Goal: Transaction & Acquisition: Purchase product/service

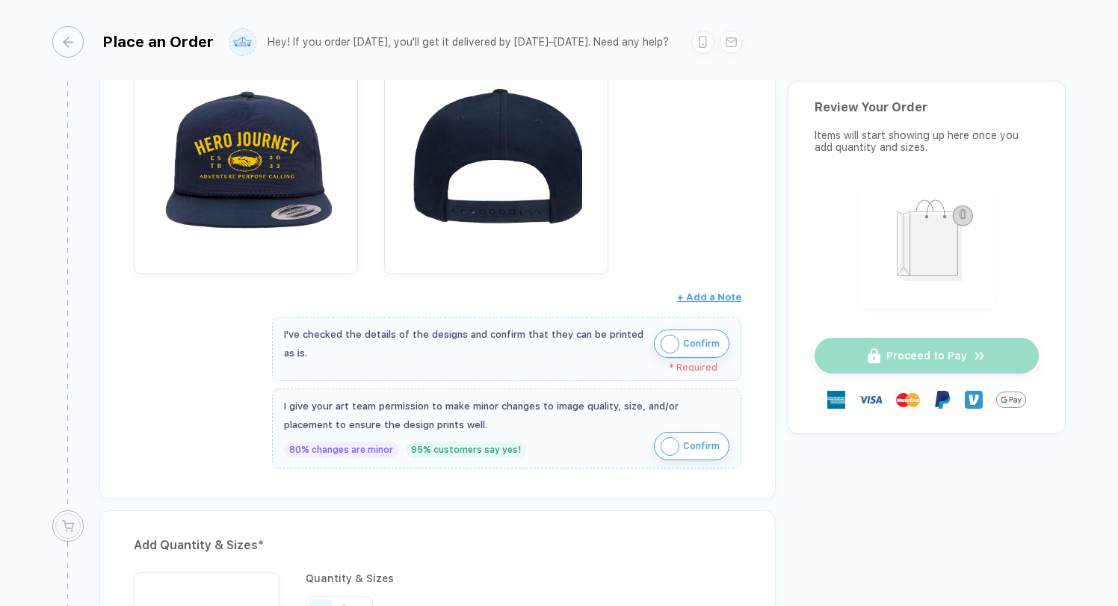
scroll to position [301, 0]
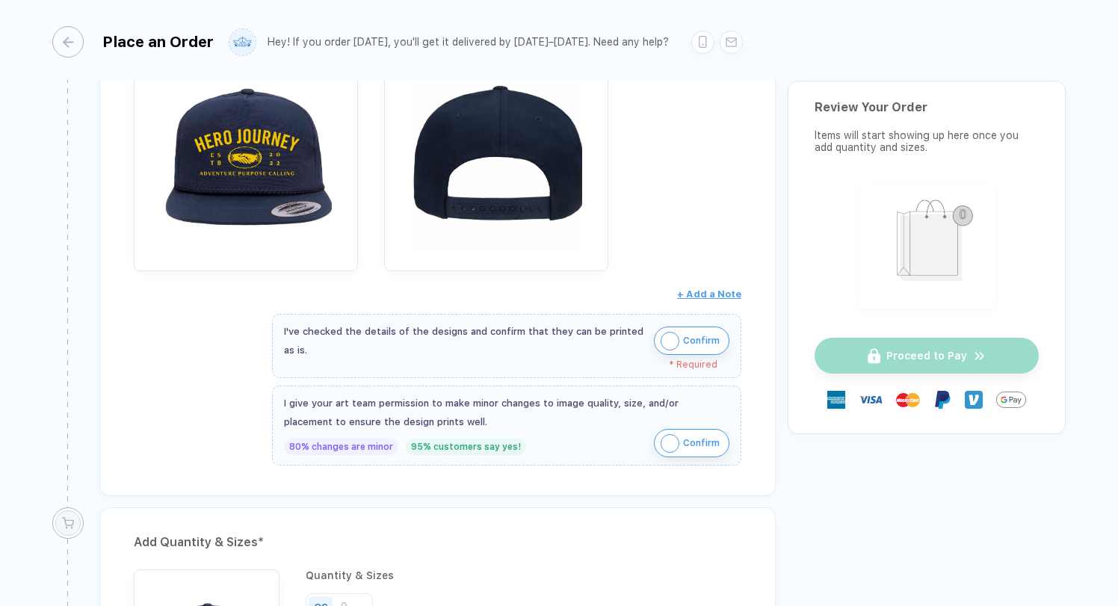
click at [663, 345] on img "button" at bounding box center [670, 341] width 19 height 19
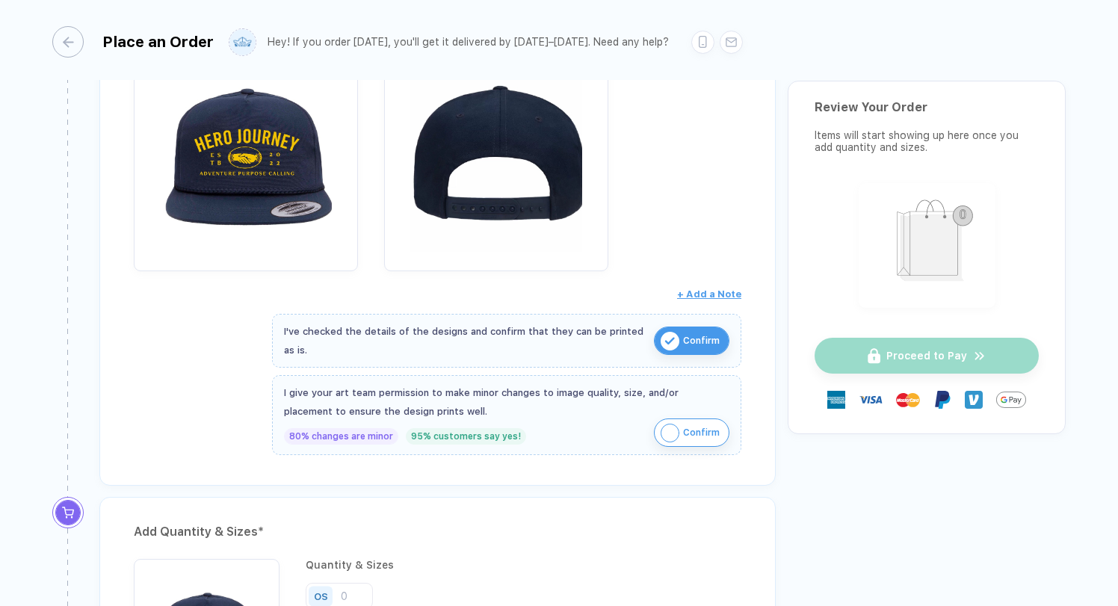
click at [664, 430] on img "button" at bounding box center [670, 433] width 19 height 19
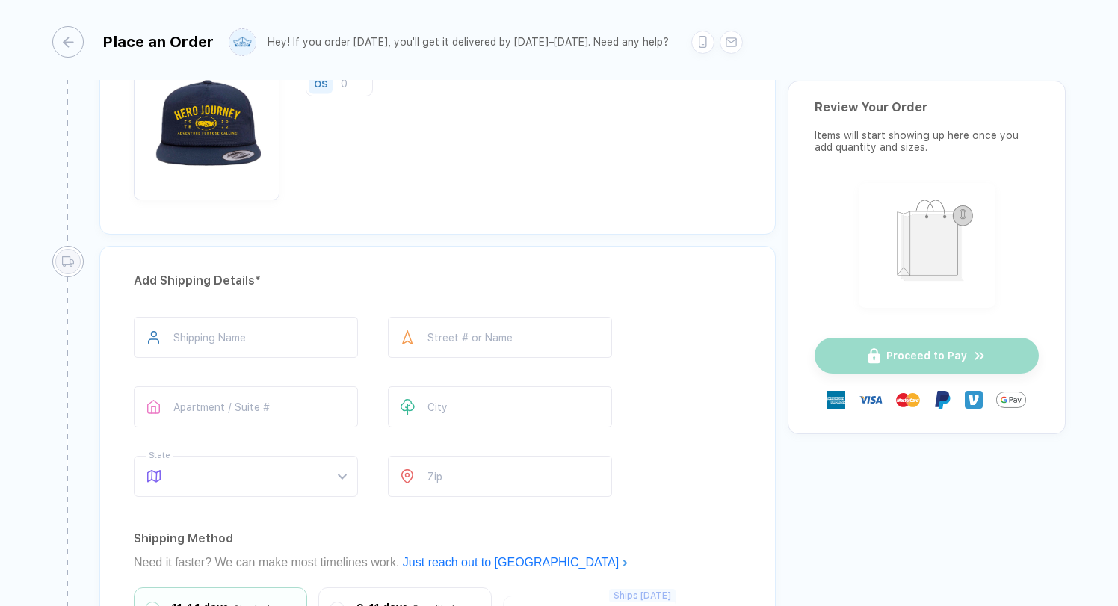
scroll to position [819, 0]
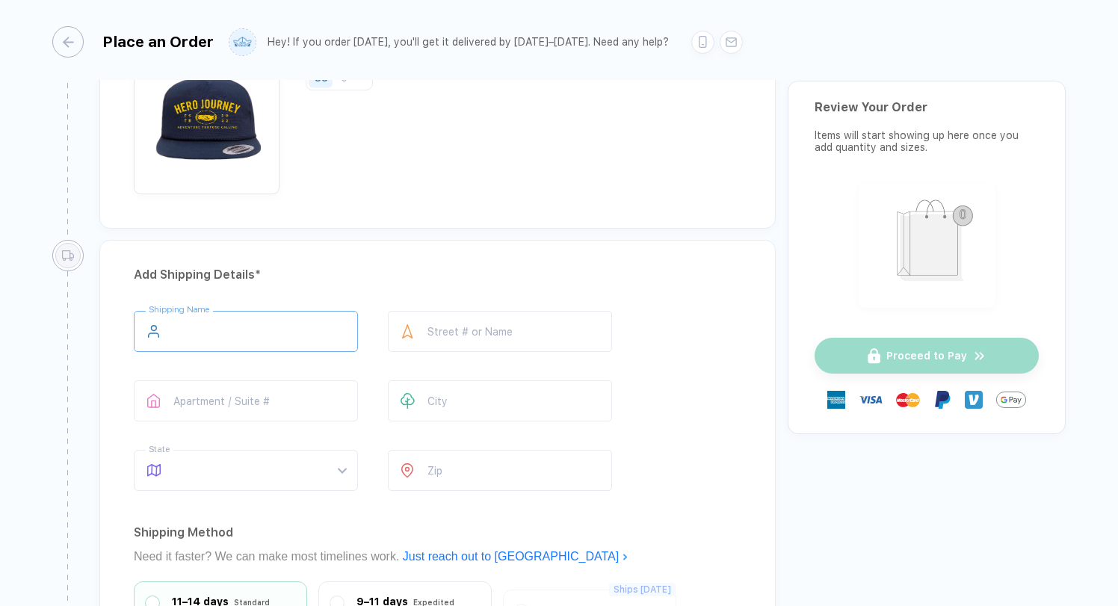
click at [328, 330] on input "text" at bounding box center [246, 331] width 224 height 41
type input "*********"
type input "**********"
type input "**"
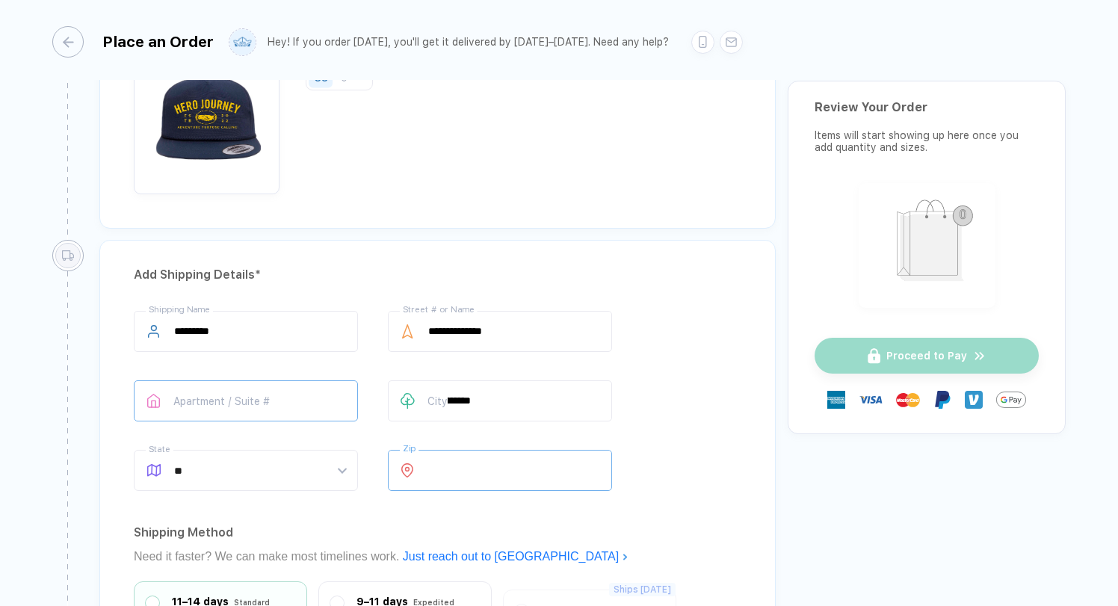
type input "*****"
click at [702, 327] on div "**********" at bounding box center [438, 404] width 608 height 186
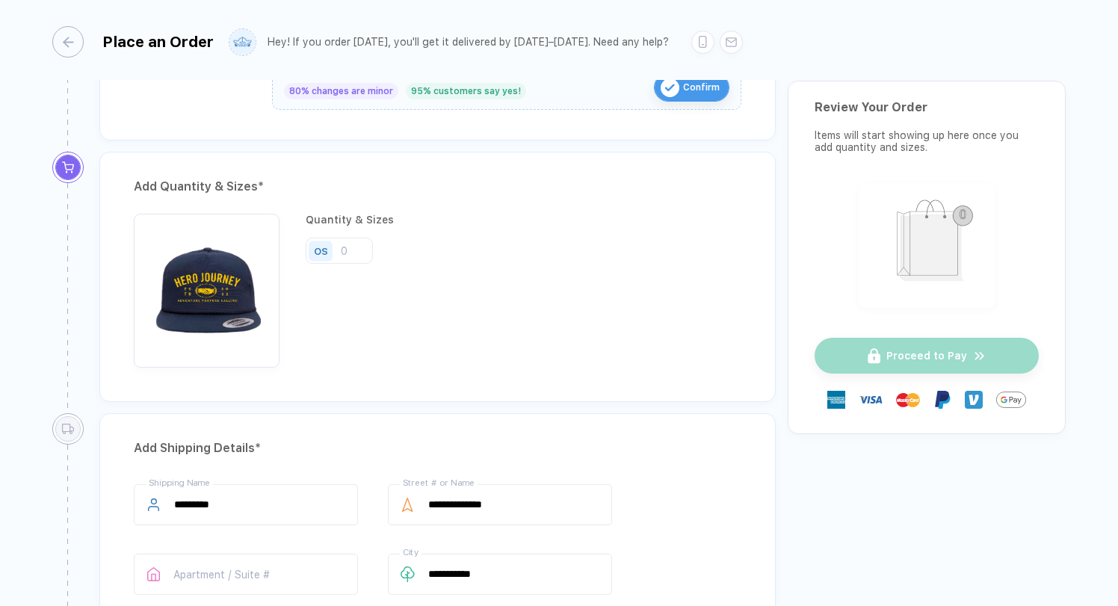
scroll to position [644, 0]
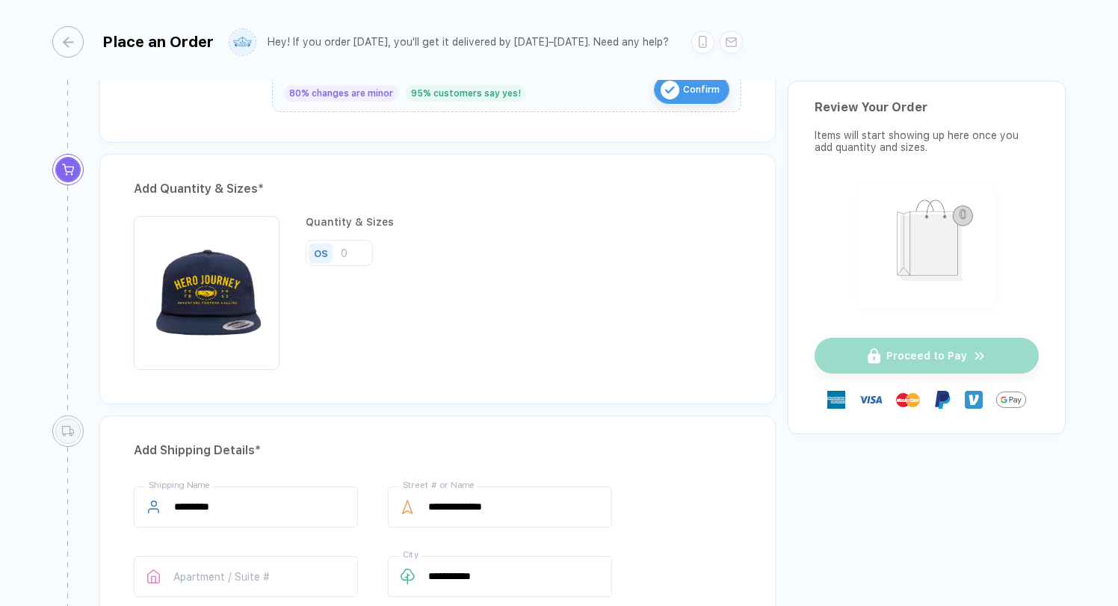
click at [173, 299] on img "button" at bounding box center [206, 289] width 131 height 131
click at [194, 293] on img "button" at bounding box center [206, 289] width 131 height 131
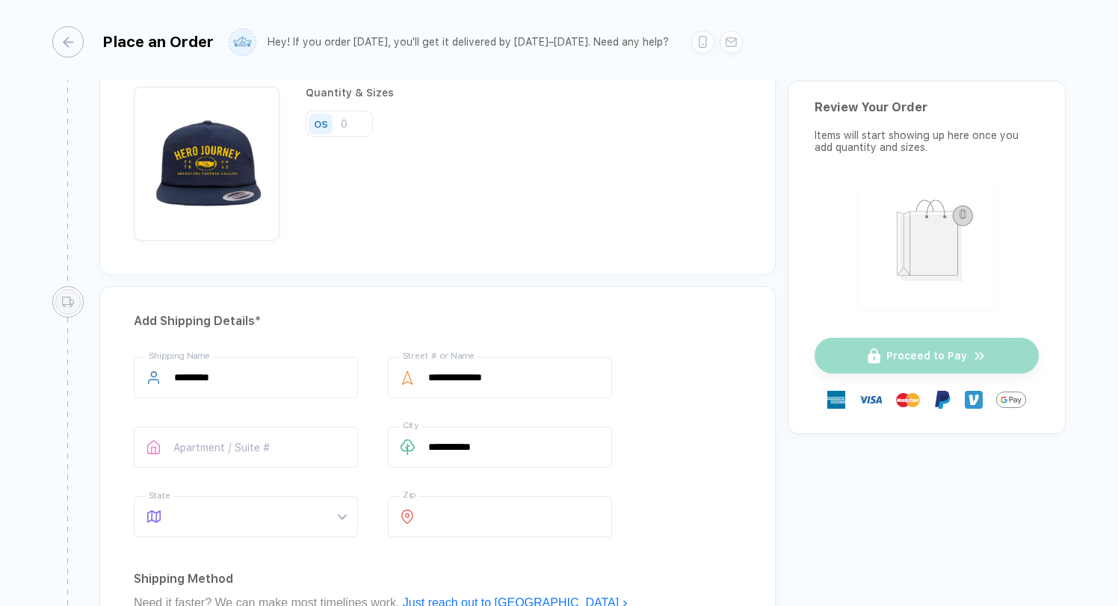
scroll to position [772, 0]
click at [337, 126] on div "OS" at bounding box center [323, 125] width 34 height 26
click at [346, 126] on input "number" at bounding box center [339, 125] width 67 height 26
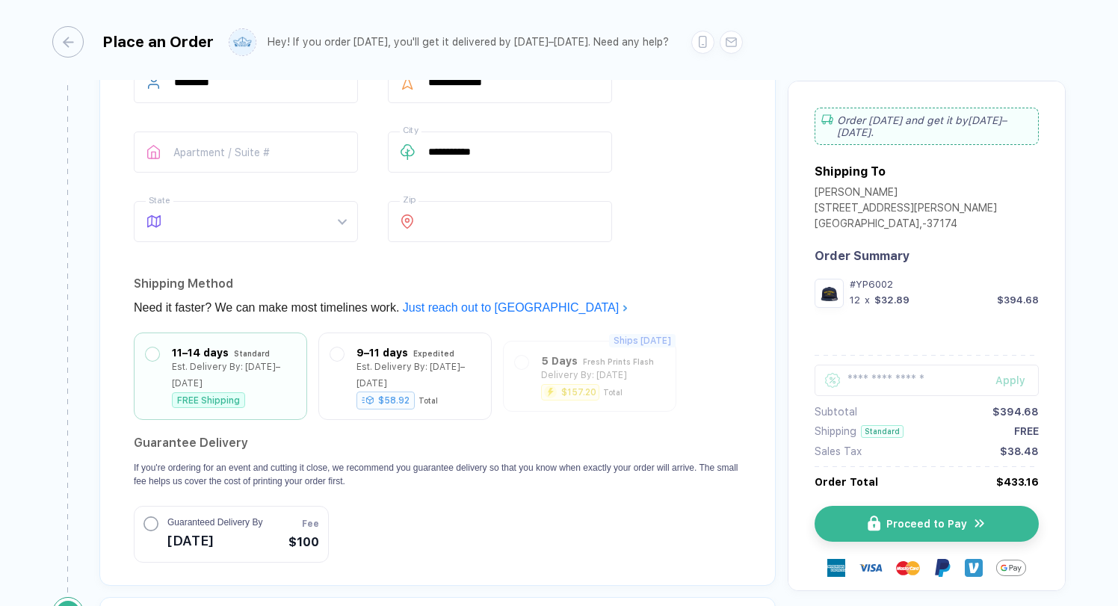
scroll to position [1079, 0]
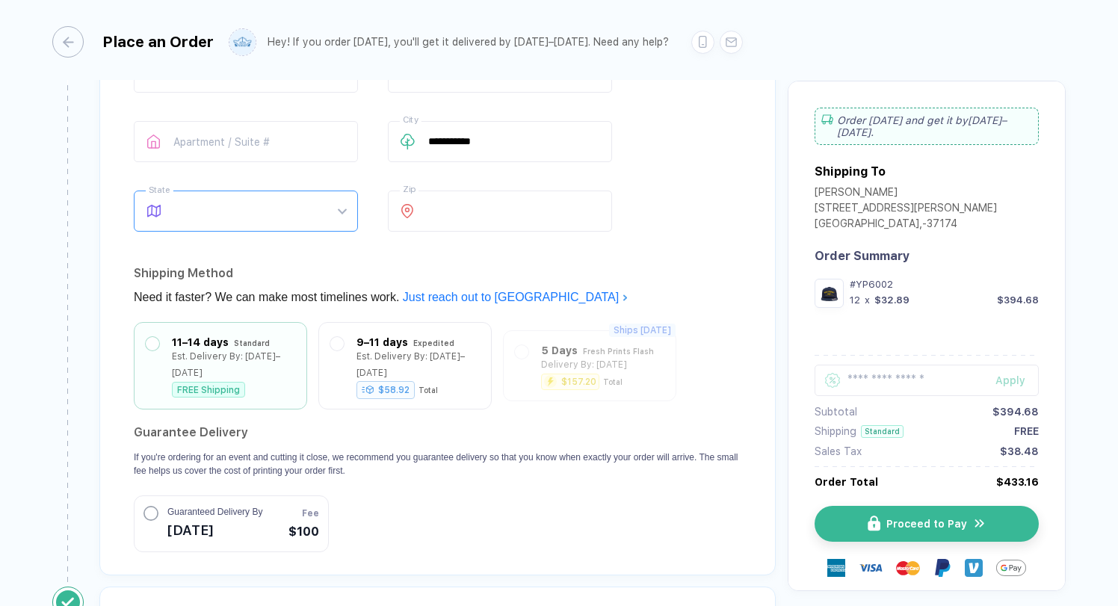
click at [250, 209] on span at bounding box center [260, 211] width 172 height 40
type input "12"
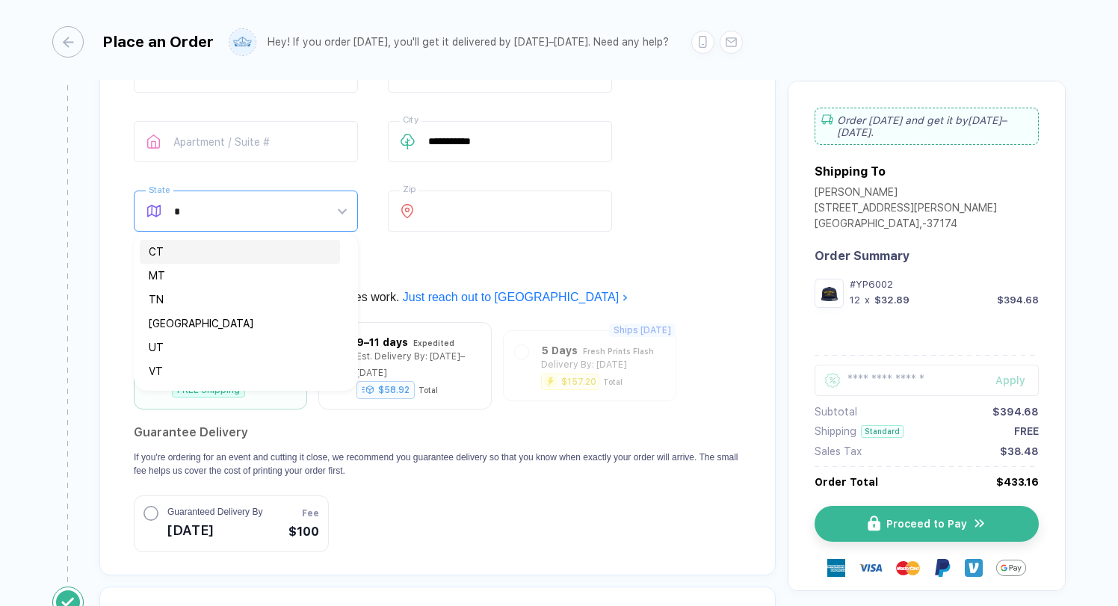
type input "**"
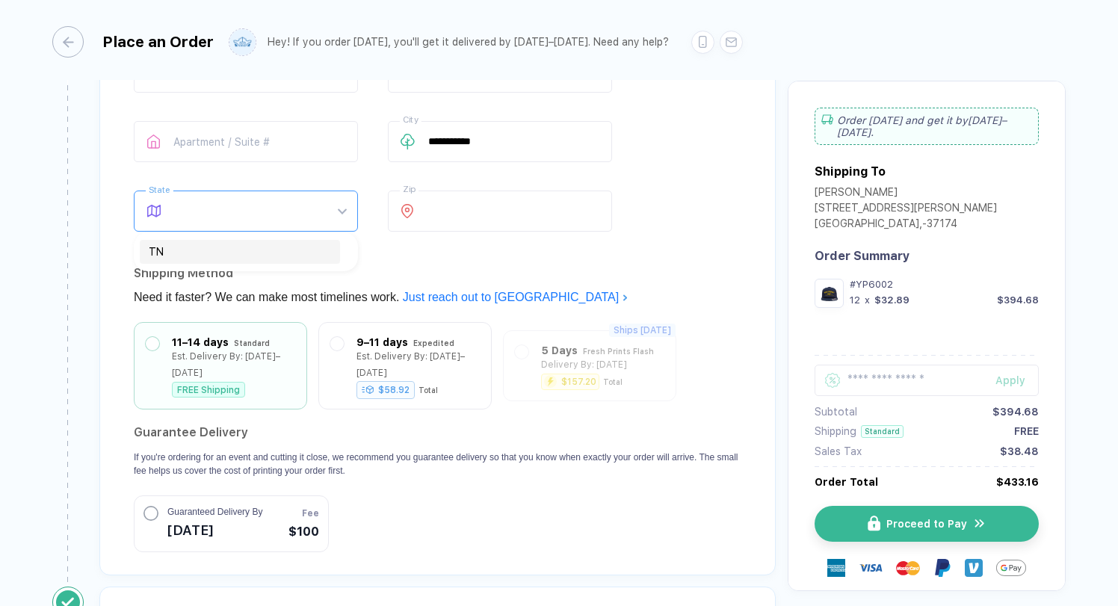
type input "**"
click at [163, 253] on div "TN" at bounding box center [240, 252] width 182 height 16
click at [104, 284] on div "**********" at bounding box center [437, 278] width 677 height 595
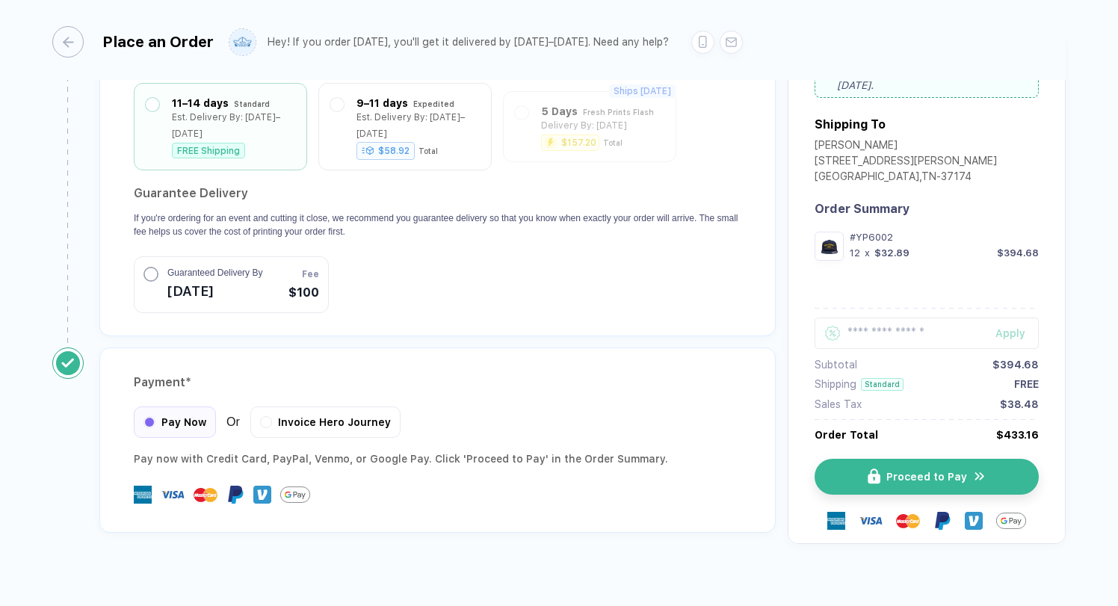
scroll to position [1317, 0]
click at [884, 468] on button "Proceed to Pay" at bounding box center [933, 478] width 224 height 36
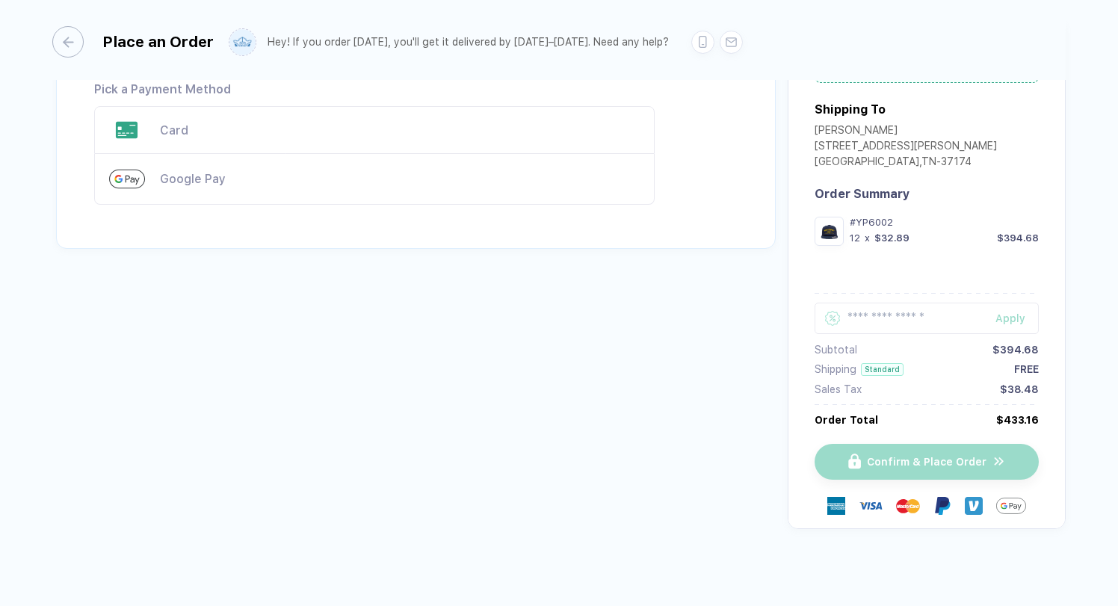
click at [195, 129] on div "Card" at bounding box center [400, 130] width 480 height 14
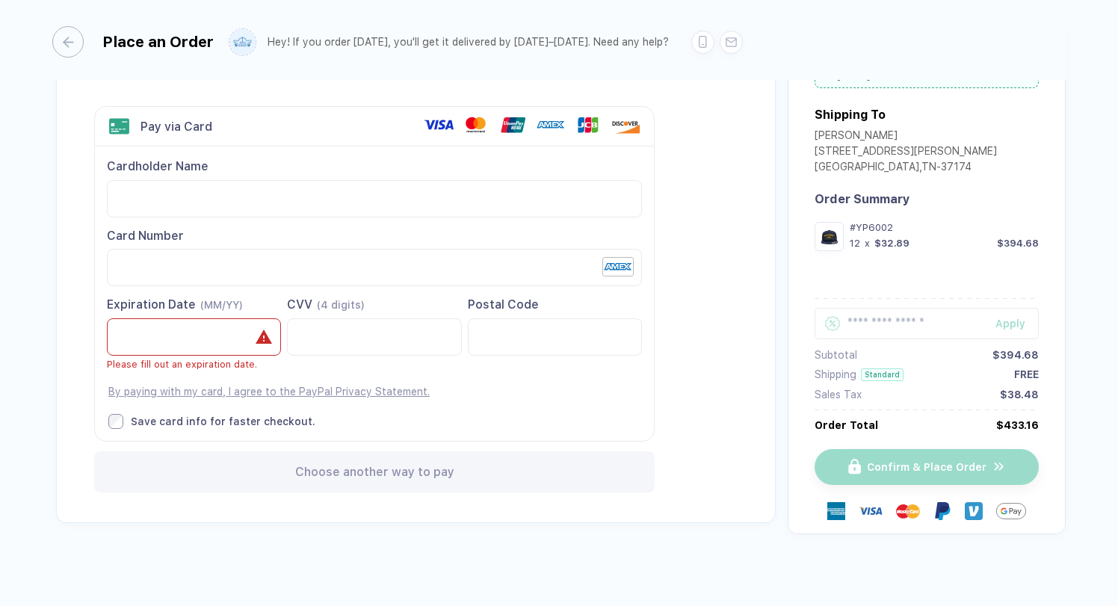
click at [611, 270] on use at bounding box center [618, 267] width 30 height 18
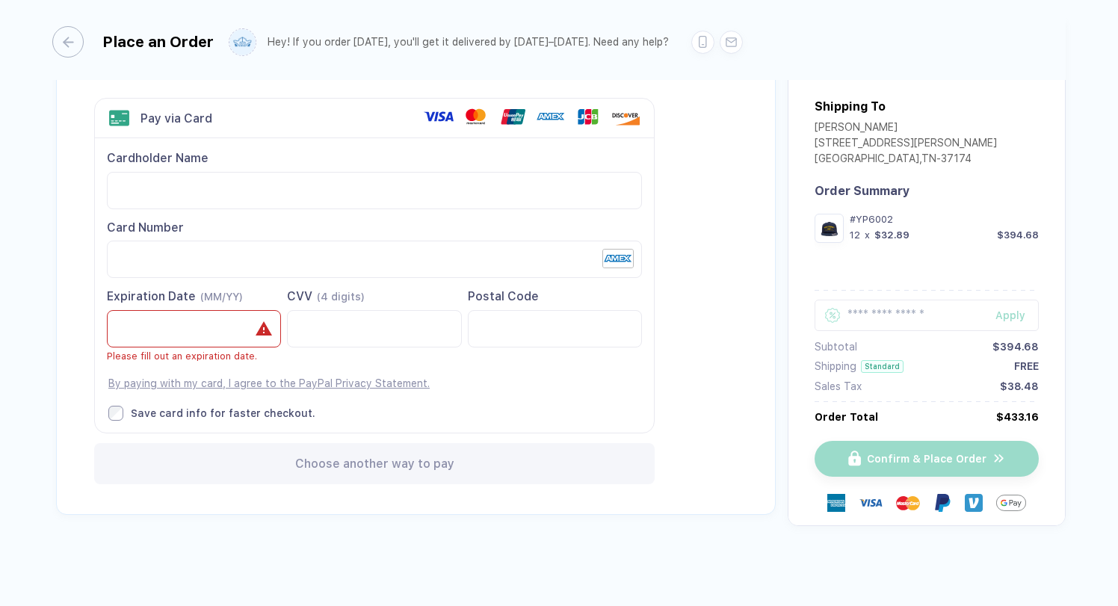
scroll to position [76, 0]
click at [946, 503] on img at bounding box center [943, 505] width 18 height 18
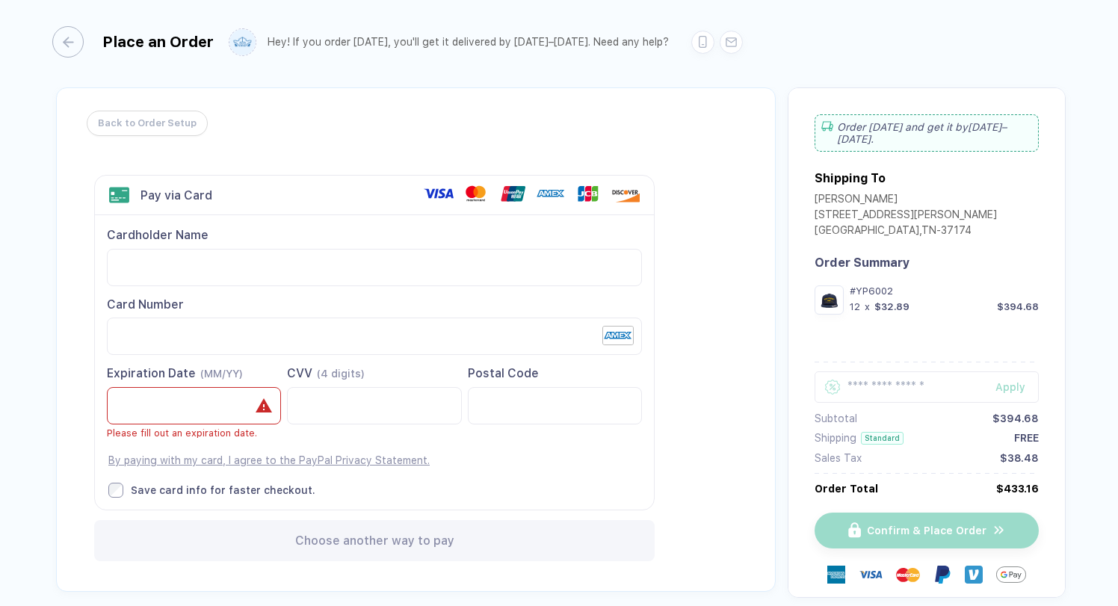
scroll to position [0, 0]
click at [184, 125] on span "Back to Order Setup" at bounding box center [147, 123] width 99 height 24
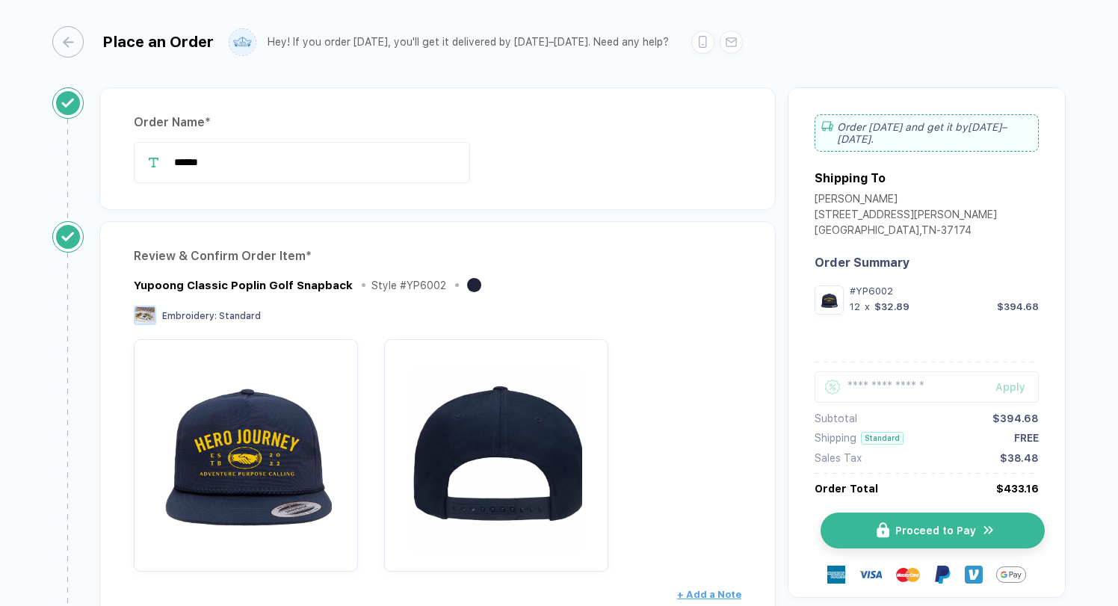
click at [897, 520] on button "Proceed to Pay" at bounding box center [933, 531] width 224 height 36
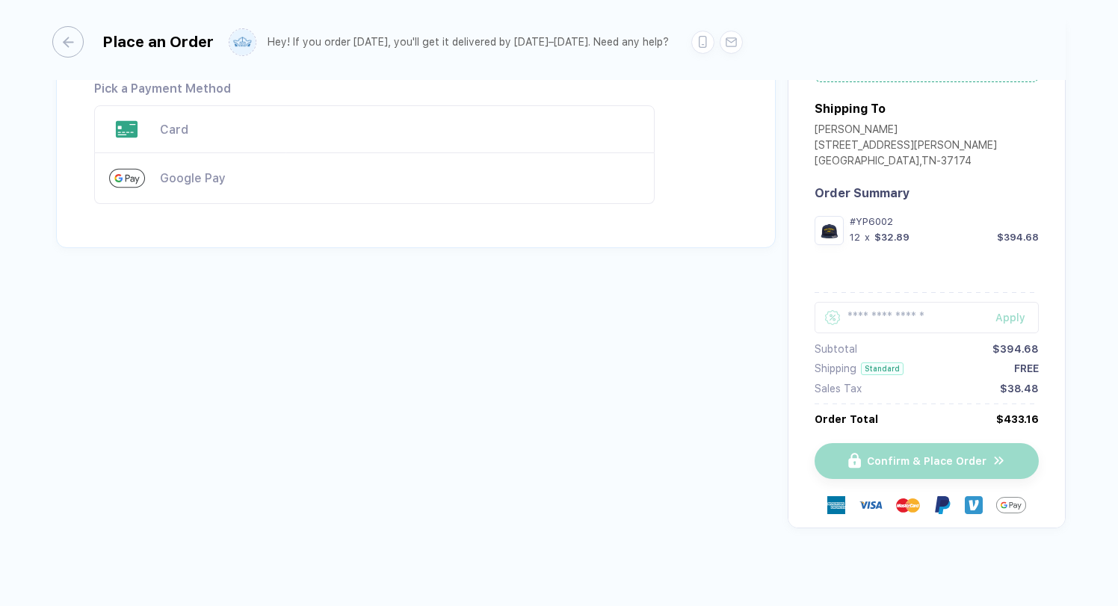
scroll to position [69, 0]
click at [937, 502] on img at bounding box center [943, 506] width 18 height 18
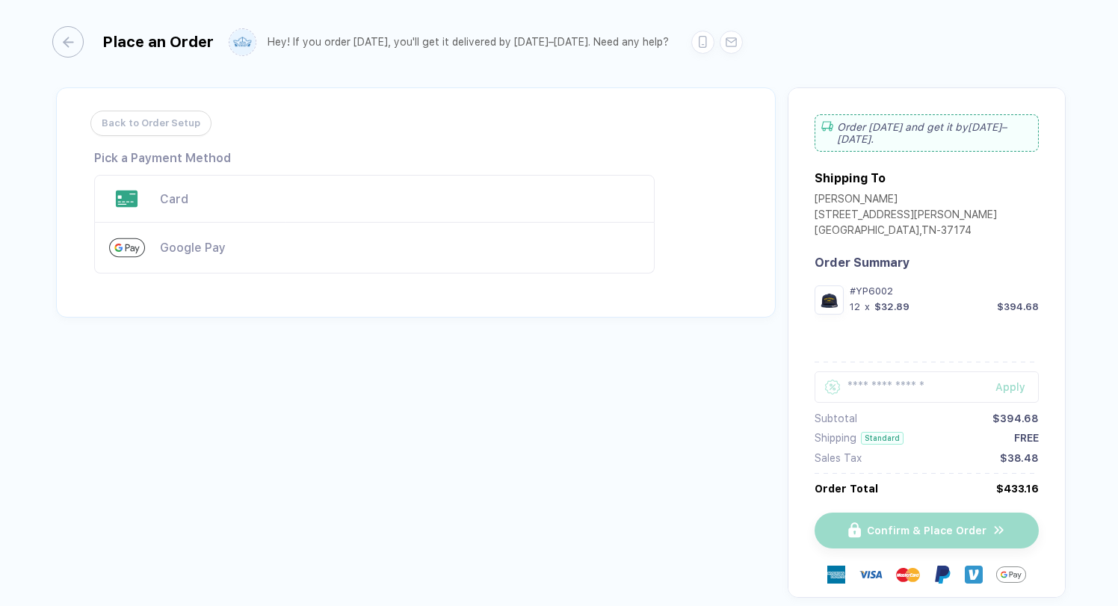
scroll to position [0, 0]
click at [201, 248] on div "Google Pay" at bounding box center [400, 248] width 480 height 14
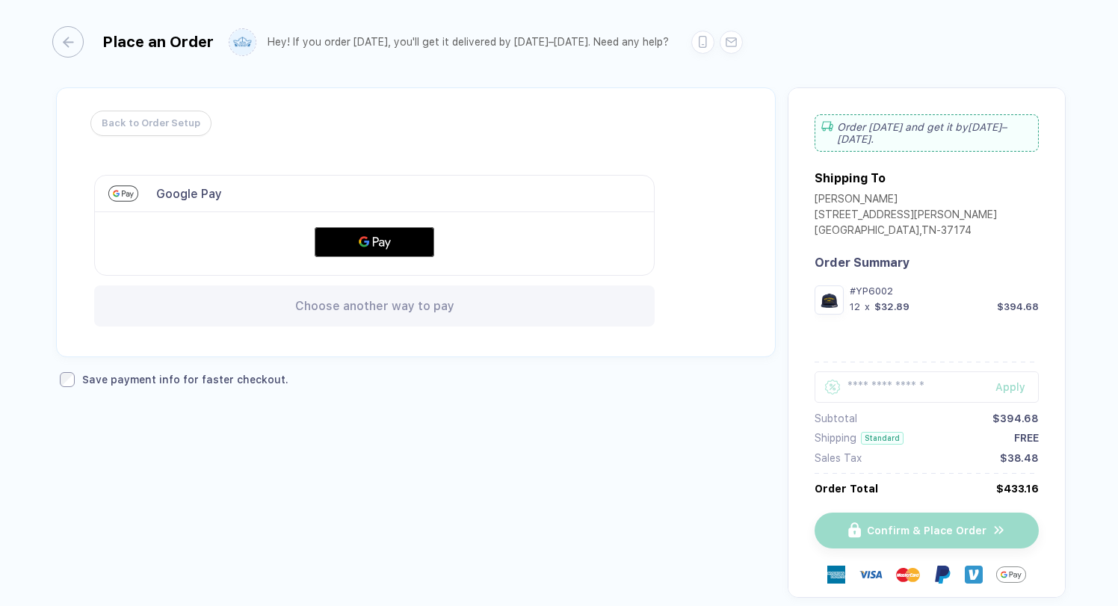
click at [363, 301] on span "Choose another way to pay" at bounding box center [374, 306] width 159 height 14
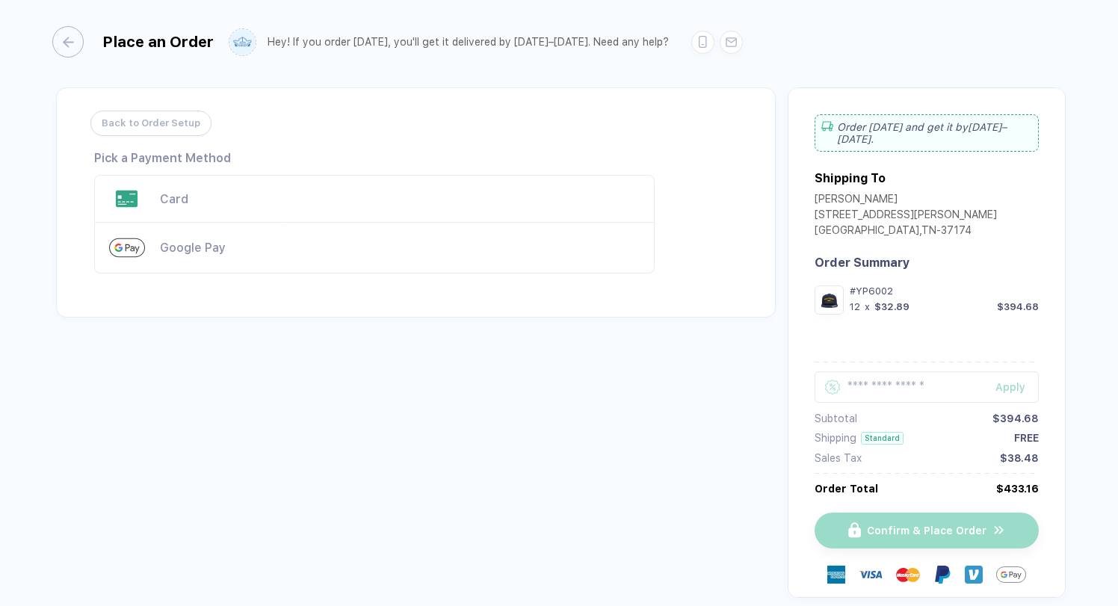
click at [177, 196] on div "Card" at bounding box center [400, 199] width 480 height 14
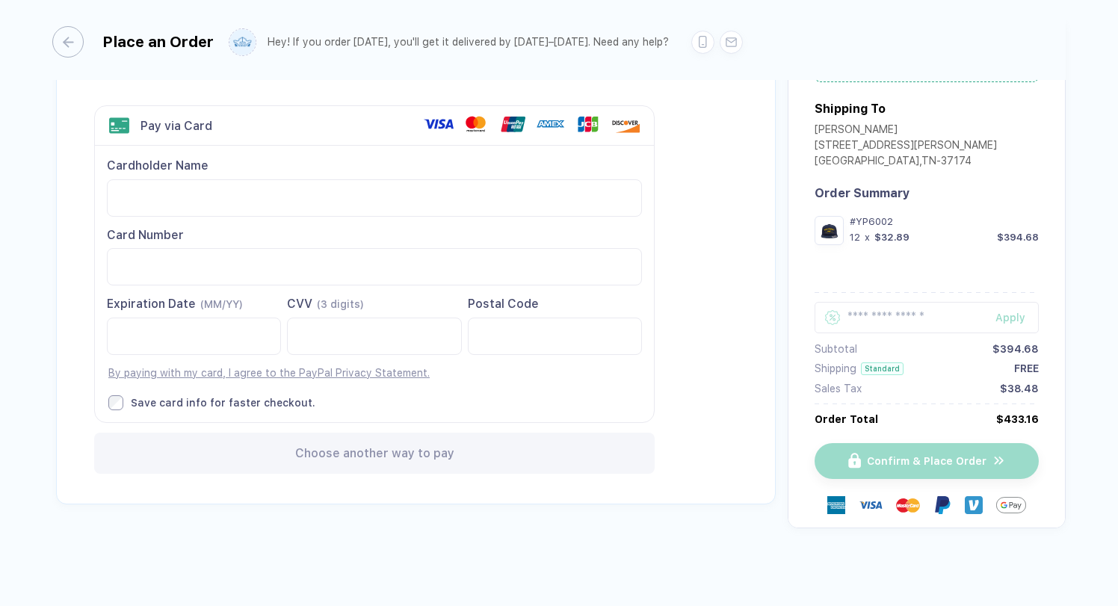
scroll to position [69, 0]
click at [618, 268] on div at bounding box center [618, 268] width 31 height 22
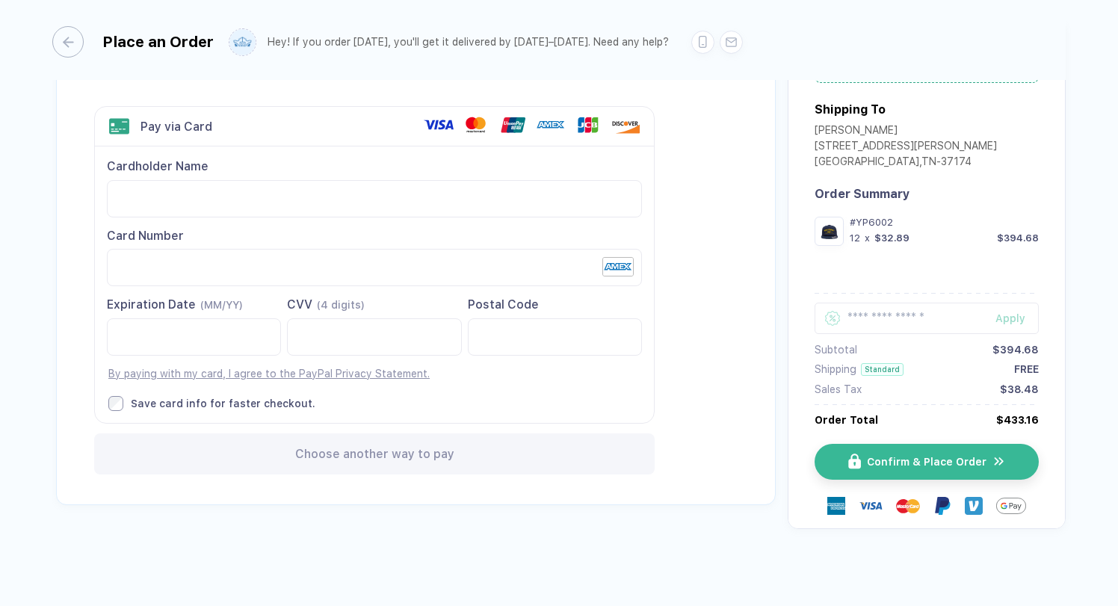
click at [635, 498] on div "Back to Order Setup Visa MasterCard Union Pay American Express JCB Discover Din…" at bounding box center [416, 262] width 720 height 487
click at [932, 466] on button "Confirm & Place Order" at bounding box center [933, 462] width 224 height 36
